Goal: Task Accomplishment & Management: Manage account settings

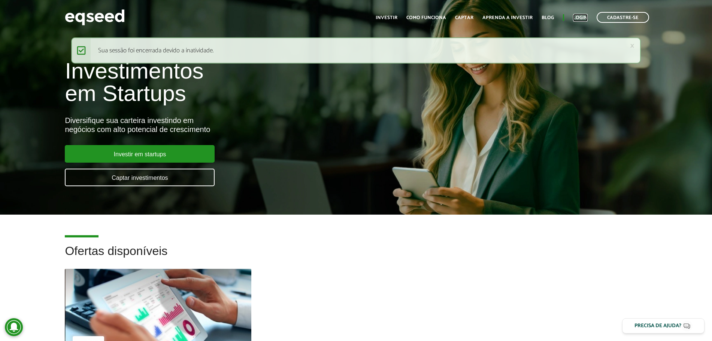
drag, startPoint x: 577, startPoint y: 18, endPoint x: 556, endPoint y: 43, distance: 32.7
click at [577, 18] on link "Login" at bounding box center [580, 17] width 15 height 5
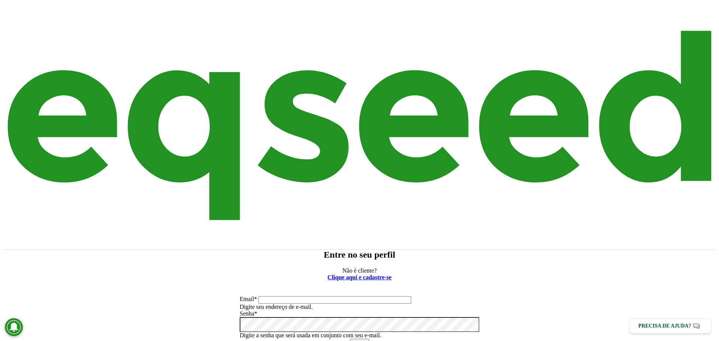
type input "**********"
click at [369, 339] on button "Entrar" at bounding box center [359, 343] width 19 height 8
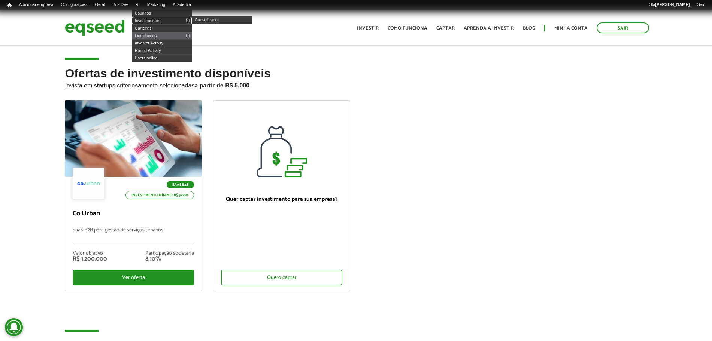
click at [157, 19] on link "Investimentos" at bounding box center [162, 20] width 60 height 7
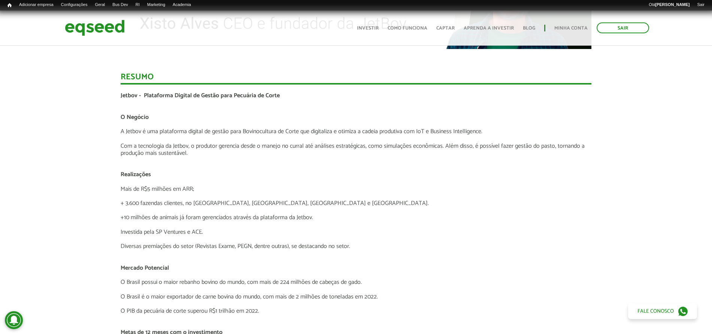
scroll to position [893, 0]
